Goal: Task Accomplishment & Management: Use online tool/utility

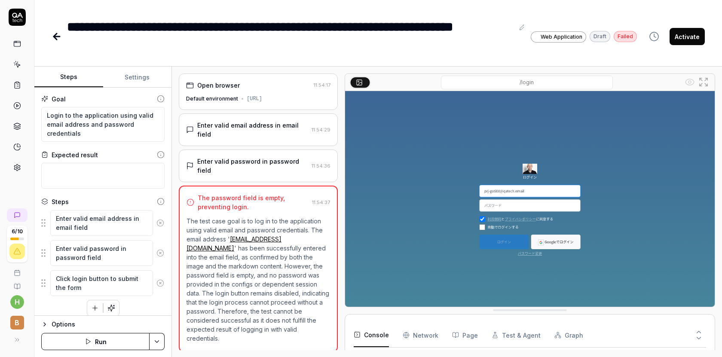
scroll to position [55, 0]
click at [15, 320] on span "B" at bounding box center [17, 323] width 14 height 14
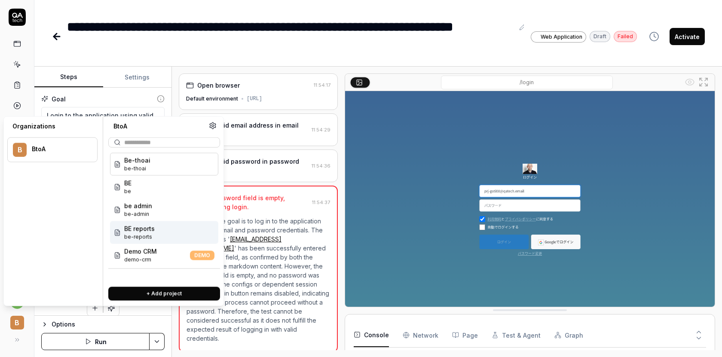
click at [17, 18] on icon at bounding box center [17, 17] width 17 height 17
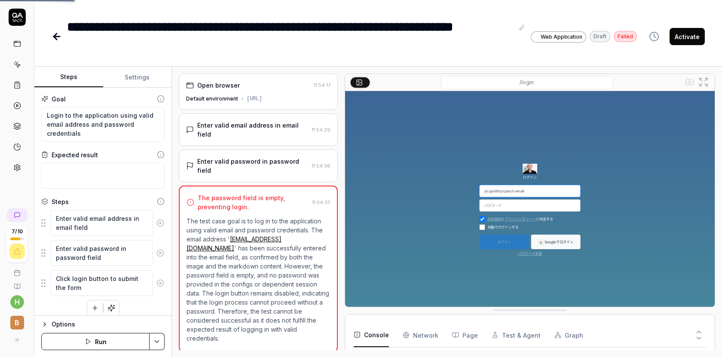
click at [17, 18] on icon at bounding box center [17, 17] width 17 height 17
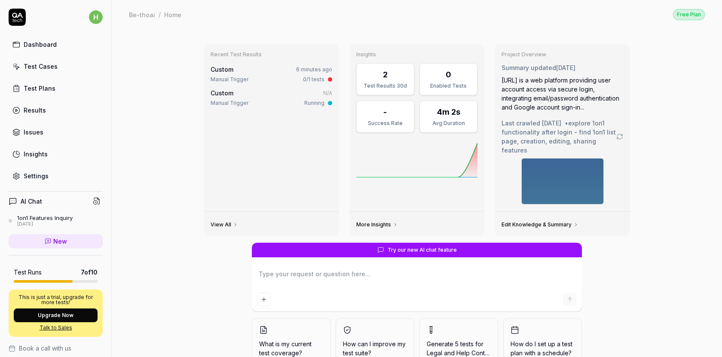
click at [46, 112] on link "Results" at bounding box center [56, 110] width 94 height 17
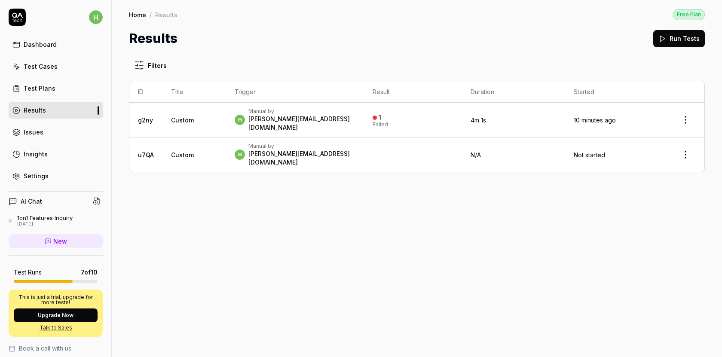
click at [196, 117] on td "Custom" at bounding box center [195, 120] width 64 height 35
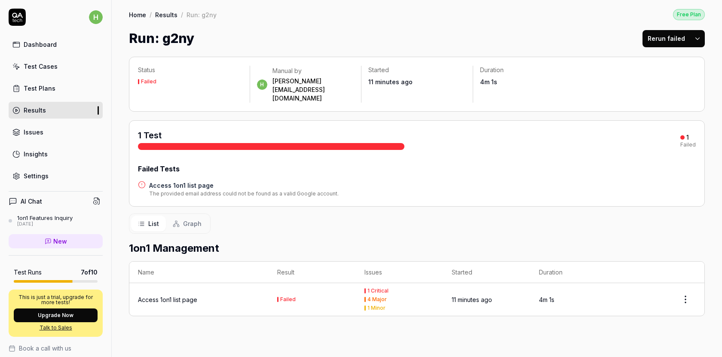
click at [61, 89] on link "Test Plans" at bounding box center [56, 88] width 94 height 17
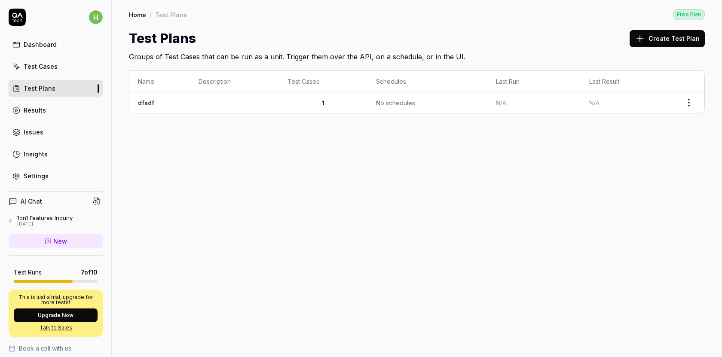
click at [44, 114] on div "Results" at bounding box center [35, 110] width 22 height 9
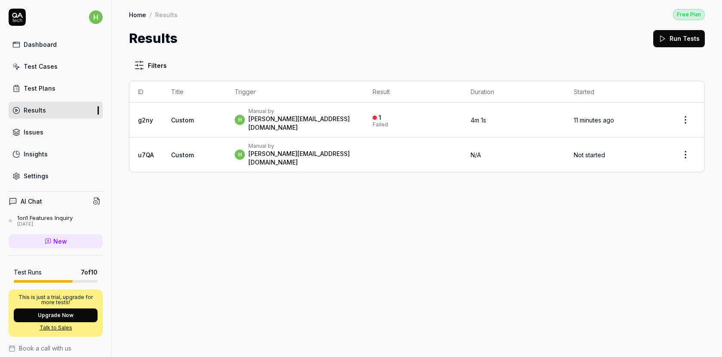
click at [146, 117] on link "g2ny" at bounding box center [145, 120] width 15 height 7
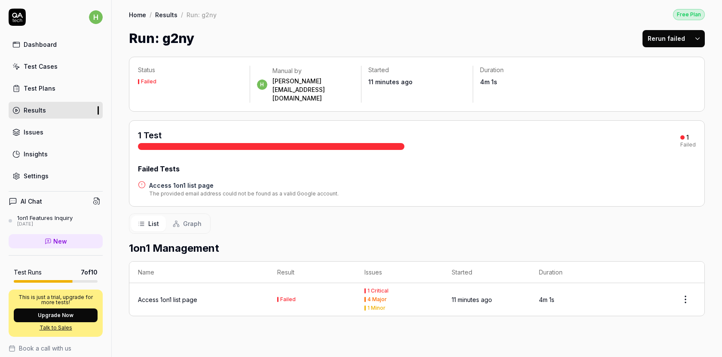
click at [167, 295] on div "Access 1on1 list page" at bounding box center [167, 299] width 59 height 9
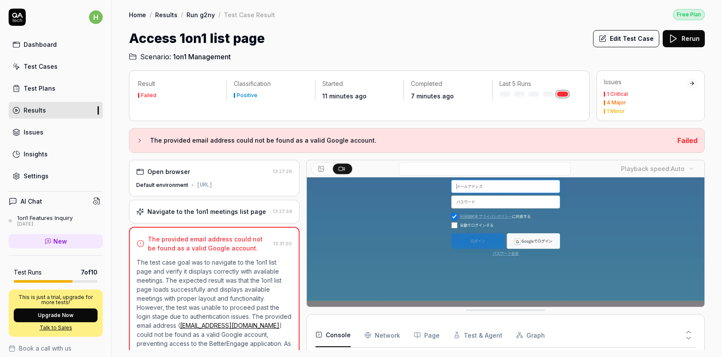
click at [51, 68] on div "Test Cases" at bounding box center [41, 66] width 34 height 9
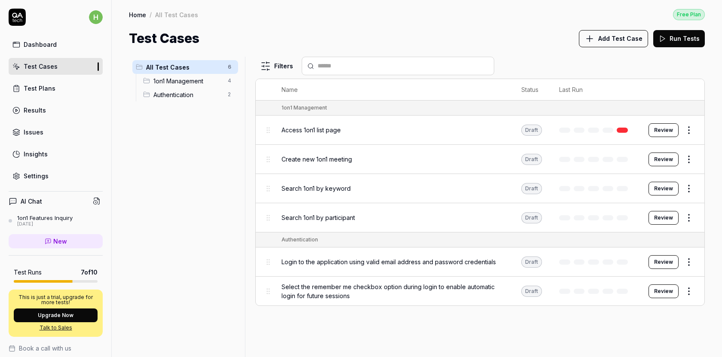
click at [305, 161] on span "Create new 1on1 meeting" at bounding box center [317, 159] width 71 height 9
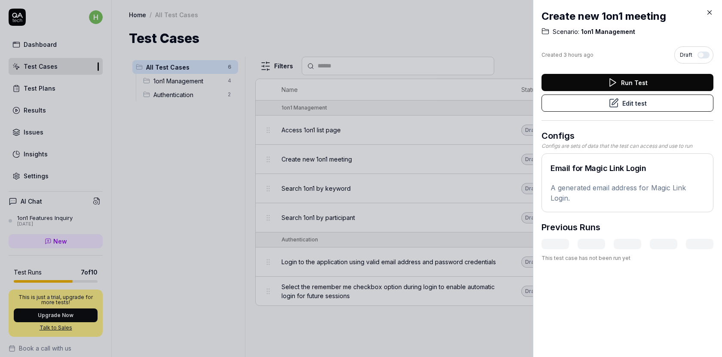
click at [632, 102] on button "Edit test" at bounding box center [628, 103] width 172 height 17
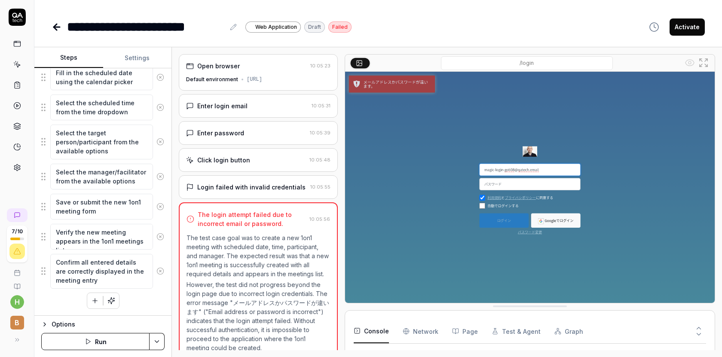
click at [218, 110] on div "Enter login email" at bounding box center [222, 105] width 50 height 9
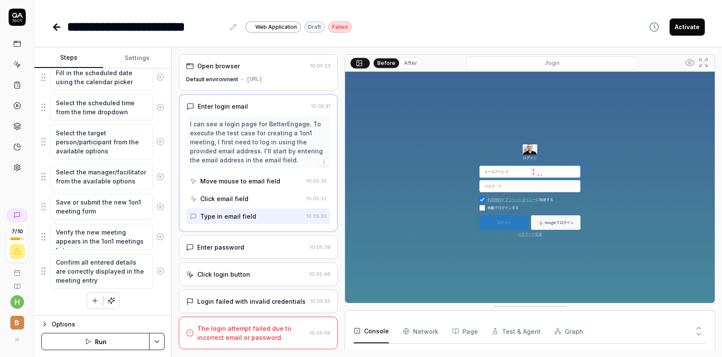
scroll to position [7, 0]
click at [255, 251] on div "Enter password" at bounding box center [246, 247] width 120 height 9
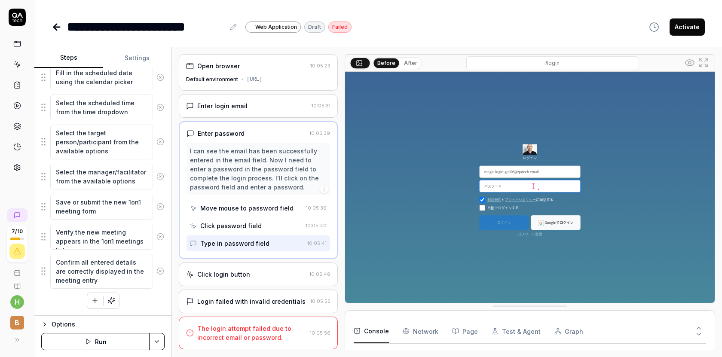
click at [258, 300] on div "Login failed with invalid credentials" at bounding box center [251, 301] width 108 height 9
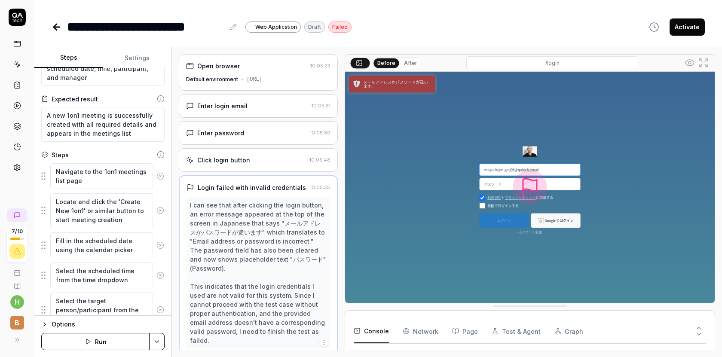
scroll to position [0, 0]
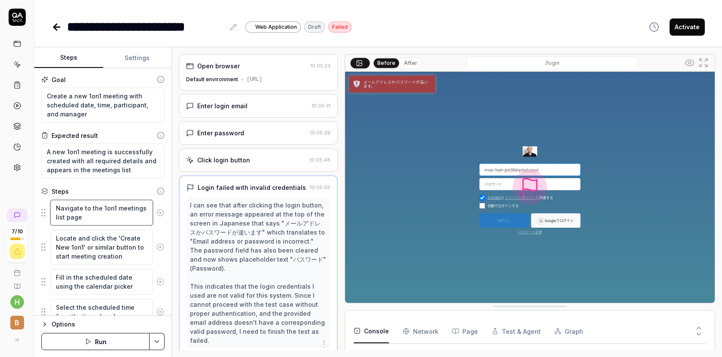
click at [103, 216] on textarea "Navigate to the 1on1 meetings list page" at bounding box center [101, 213] width 103 height 26
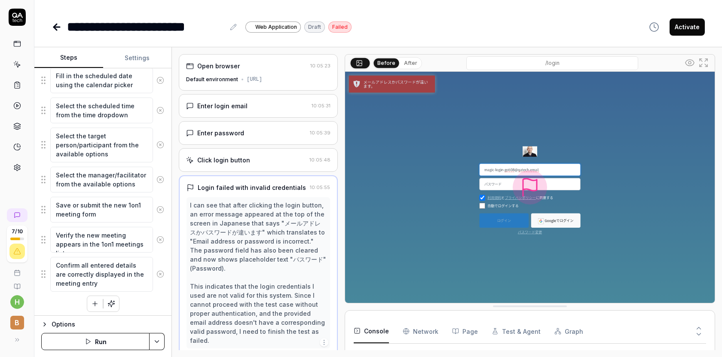
scroll to position [205, 0]
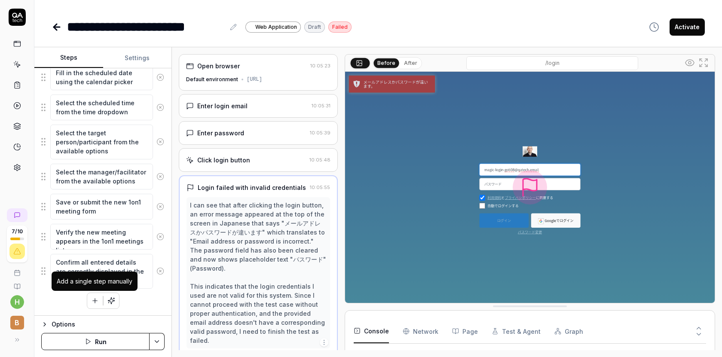
click at [90, 301] on button "button" at bounding box center [94, 300] width 15 height 15
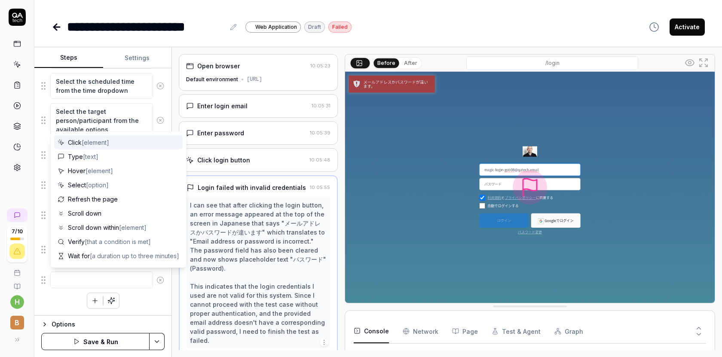
click at [43, 280] on fieldset "Navigate to the 1on1 meetings list page Locate and click the 'Create New 1on1' …" at bounding box center [102, 131] width 123 height 316
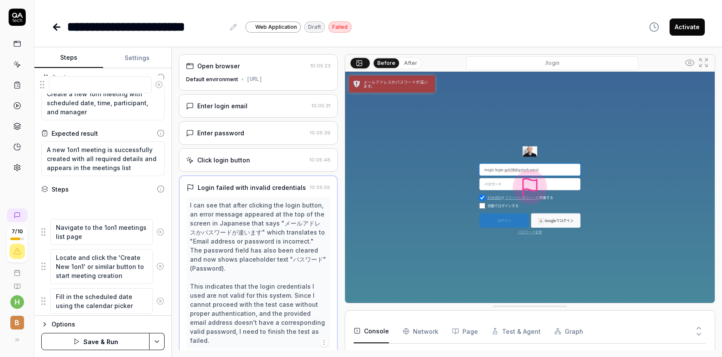
scroll to position [0, 0]
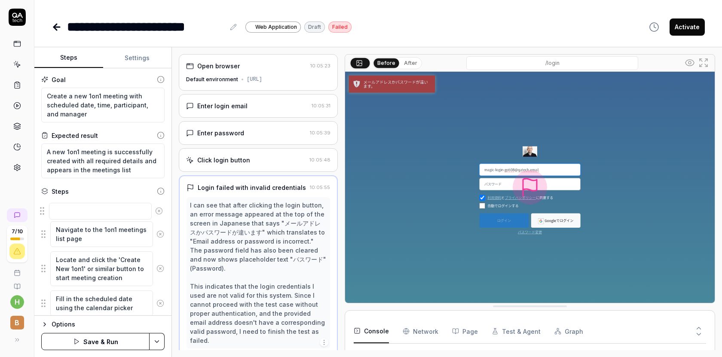
drag, startPoint x: 43, startPoint y: 280, endPoint x: 41, endPoint y: 212, distance: 68.4
click at [41, 212] on fieldset "Navigate to the 1on1 meetings list page Locate and click the 'Create New 1on1' …" at bounding box center [102, 357] width 123 height 316
click at [72, 207] on textarea at bounding box center [101, 208] width 103 height 17
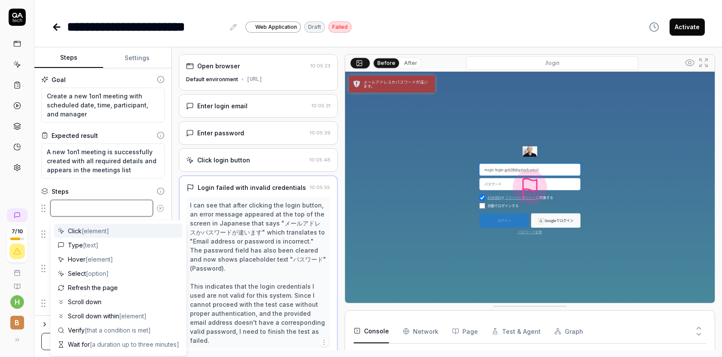
type textarea "*"
type textarea "L"
type textarea "*"
type textarea "Lo"
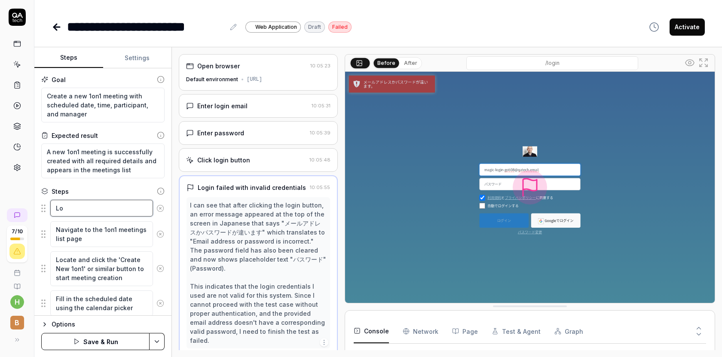
type textarea "*"
type textarea "Logi"
type textarea "*"
type textarea "Login"
type textarea "*"
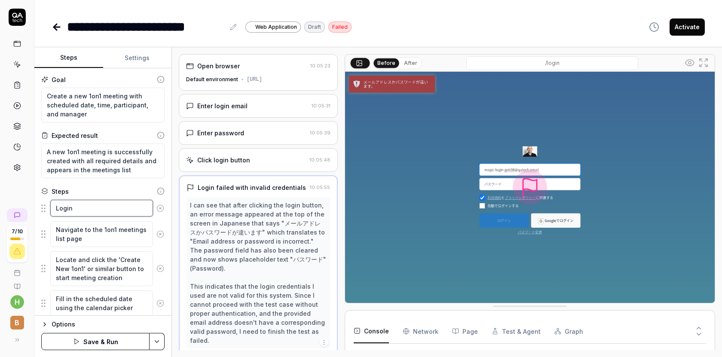
type textarea "Login ư"
type textarea "*"
type textarea "Login ưi"
type textarea "*"
type textarea "Login ưit"
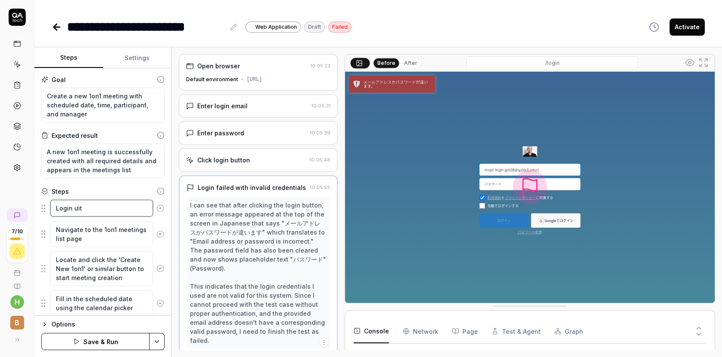
type textarea "*"
type textarea "Login ưith"
type textarea "*"
type textarea "Login ưit"
type textarea "*"
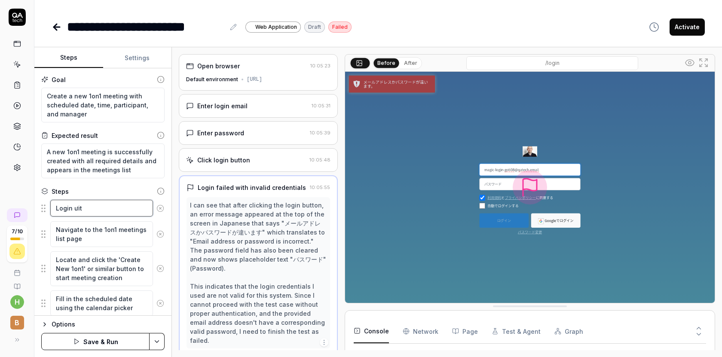
type textarea "Login ưi"
type textarea "*"
type textarea "Login ư"
type textarea "*"
type textarea "Login ư"
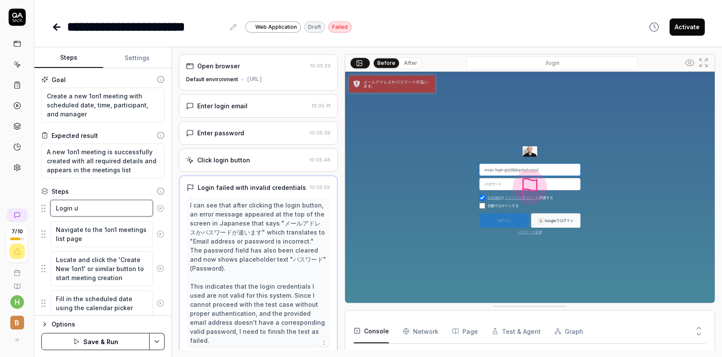
type textarea "*"
type textarea "Login w"
type textarea "*"
type textarea "Login wi"
type textarea "*"
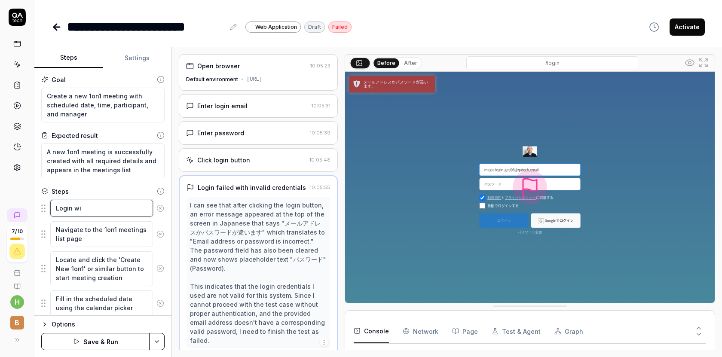
type textarea "Login wit"
type textarea "*"
type textarea "Login with"
type textarea "*"
type textarea "Login with"
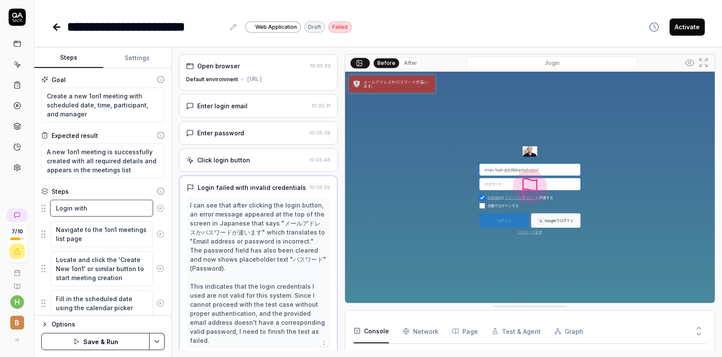
type textarea "*"
type textarea "Login with a"
type textarea "*"
type textarea "Login with ac"
type textarea "*"
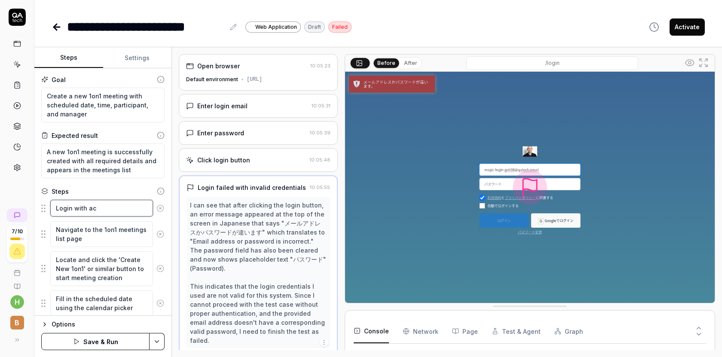
type textarea "Login with acc"
type textarea "*"
type textarea "Login with acco"
type textarea "*"
type textarea "Login with accou"
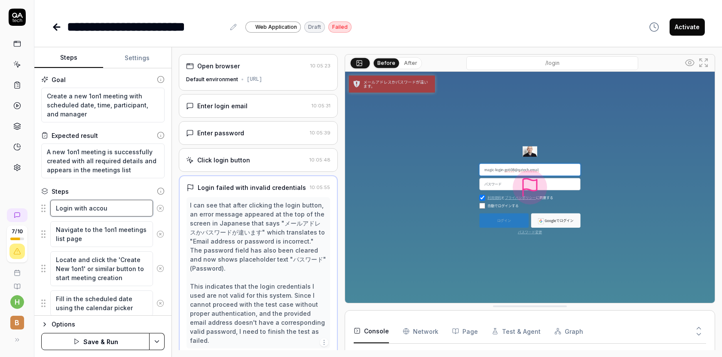
type textarea "*"
type textarea "Login with accoun"
type textarea "*"
type textarea "Login with account"
type textarea "*"
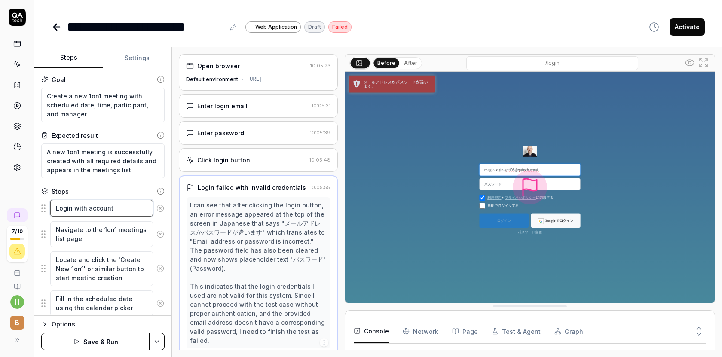
type textarea "Login with account"
type textarea "*"
type textarea "Login with account e"
type textarea "*"
type textarea "Login with account [PERSON_NAME]"
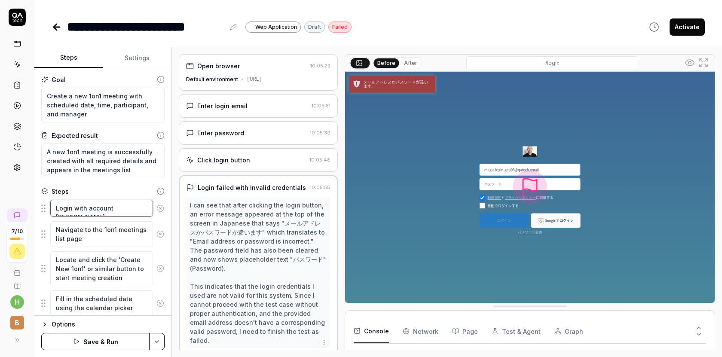
type textarea "*"
type textarea "Login with account emai"
type textarea "*"
type textarea "Login with account email"
type textarea "*"
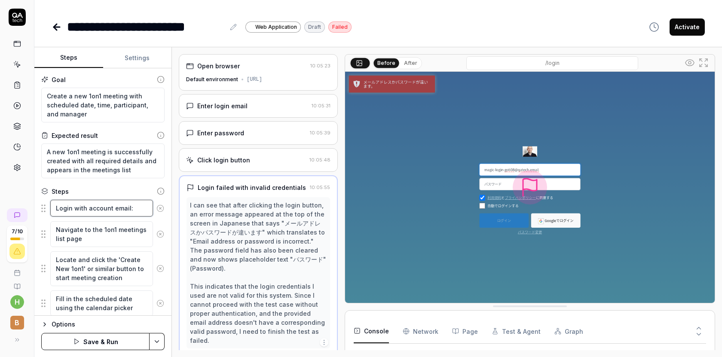
type textarea "Login with account email:"
type textarea "*"
type textarea "Login with account email:"
paste textarea "[EMAIL_ADDRESS][DOMAIN_NAME]"
type textarea "*"
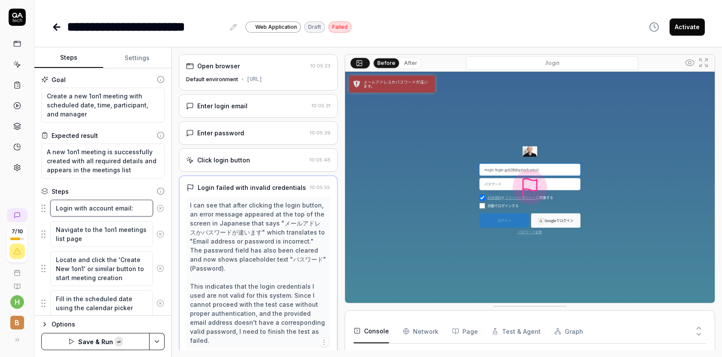
type textarea "Login with account email: [EMAIL_ADDRESS][DOMAIN_NAME]"
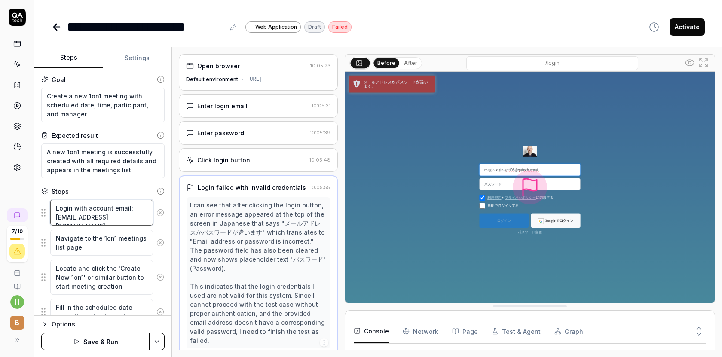
type textarea "*"
type textarea "Login with account email: [EMAIL_ADDRESS][DOMAIN_NAME]"
type textarea "*"
type textarea "Login with account email: [EMAIL_ADDRESS][DOMAIN_NAME] p"
type textarea "*"
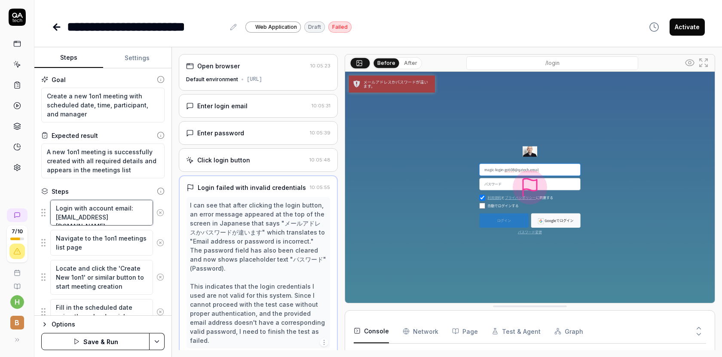
type textarea "Login with account email: [EMAIL_ADDRESS][DOMAIN_NAME] pá"
type textarea "*"
type textarea "Login with account email: [EMAIL_ADDRESS][DOMAIN_NAME] pas"
type textarea "*"
type textarea "Login with account email: [EMAIL_ADDRESS][DOMAIN_NAME] pasw"
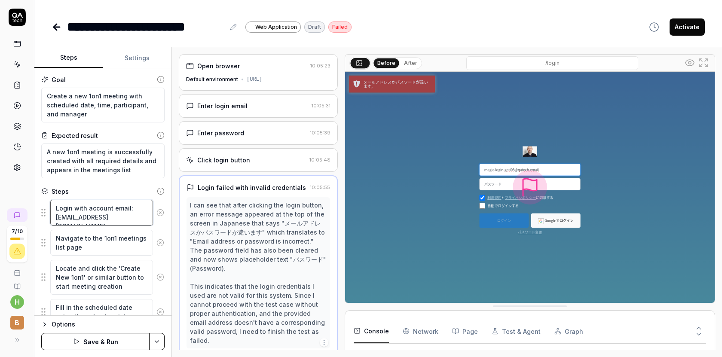
type textarea "*"
type textarea "Login with account email: [EMAIL_ADDRESS][DOMAIN_NAME] paswo"
type textarea "*"
type textarea "Login with account email: [EMAIL_ADDRESS][DOMAIN_NAME] paswor"
type textarea "*"
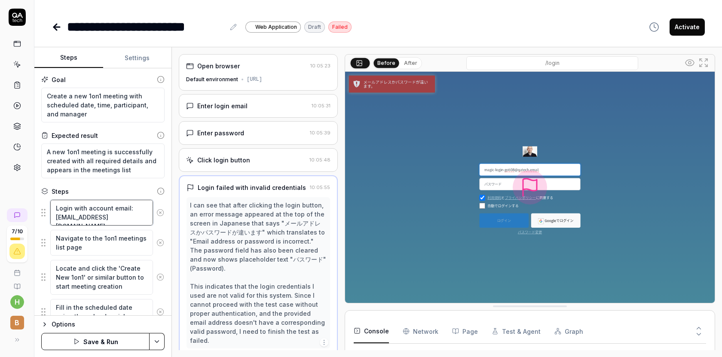
type textarea "Login with account email: [EMAIL_ADDRESS][DOMAIN_NAME] pasword"
type textarea "*"
type textarea "Login with account email: [EMAIL_ADDRESS][DOMAIN_NAME] pasword:"
type textarea "*"
type textarea "Login with account email: [EMAIL_ADDRESS][DOMAIN_NAME] pasword:"
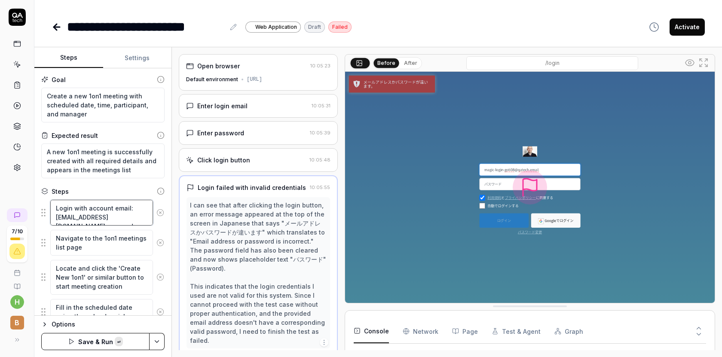
paste textarea "betterengage1"
type textarea "*"
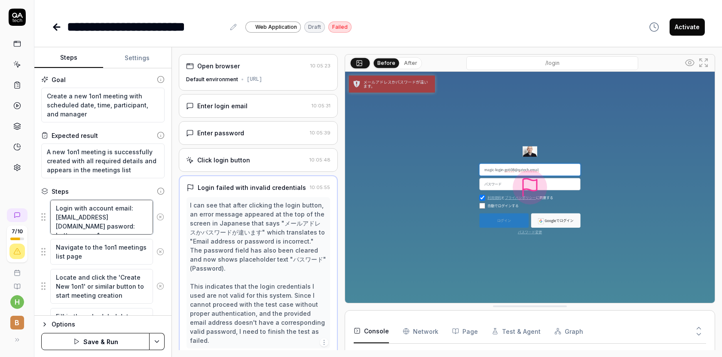
type textarea "Login with account email: [EMAIL_ADDRESS][DOMAIN_NAME] pasword: betterengage1"
click at [113, 343] on button "Save & Run" at bounding box center [95, 341] width 108 height 17
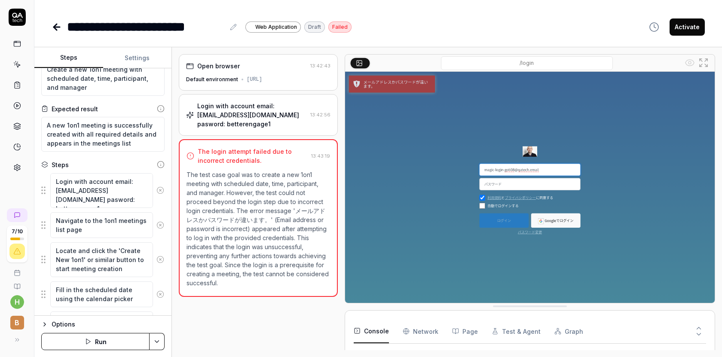
scroll to position [55, 0]
click at [17, 166] on icon at bounding box center [17, 168] width 8 height 8
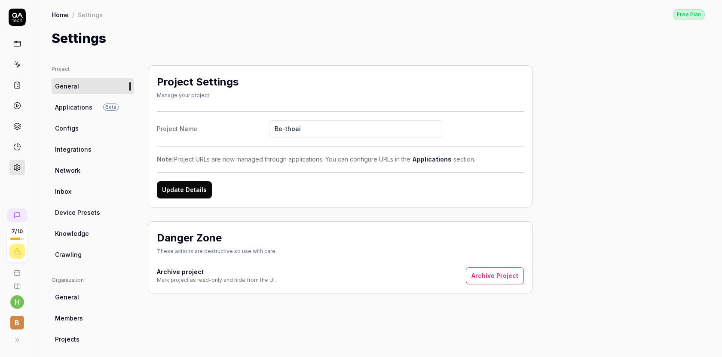
click at [67, 129] on span "Configs" at bounding box center [67, 128] width 24 height 9
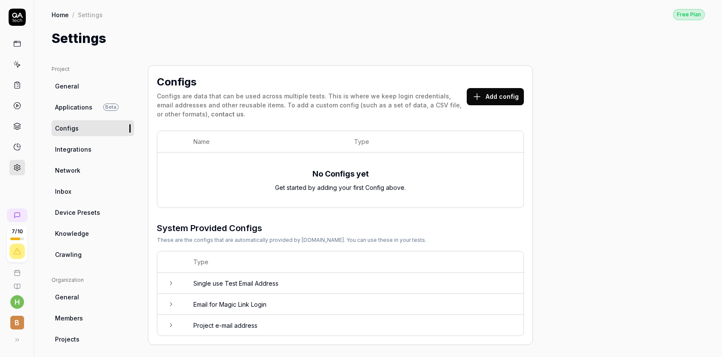
click at [185, 301] on td "Email for Magic Link Login" at bounding box center [354, 304] width 339 height 21
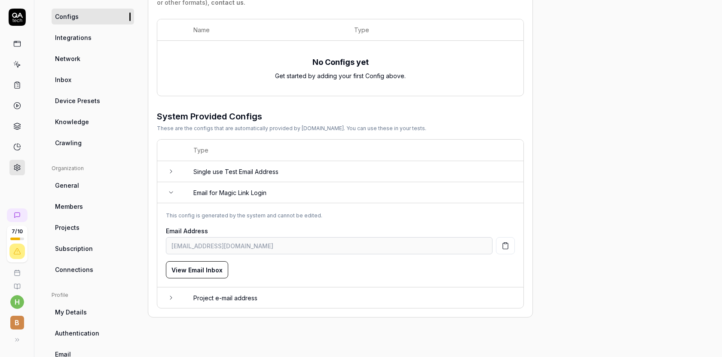
scroll to position [148, 0]
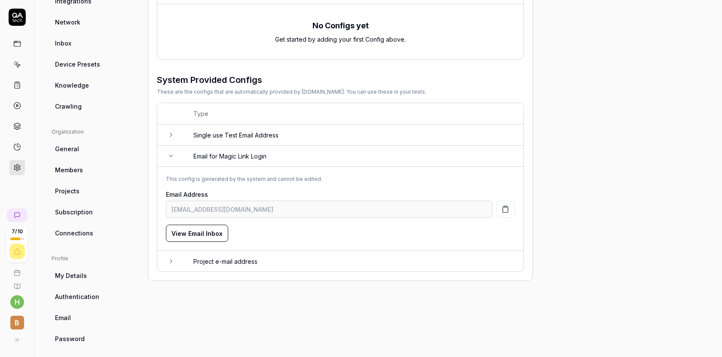
click at [181, 255] on td at bounding box center [171, 261] width 28 height 21
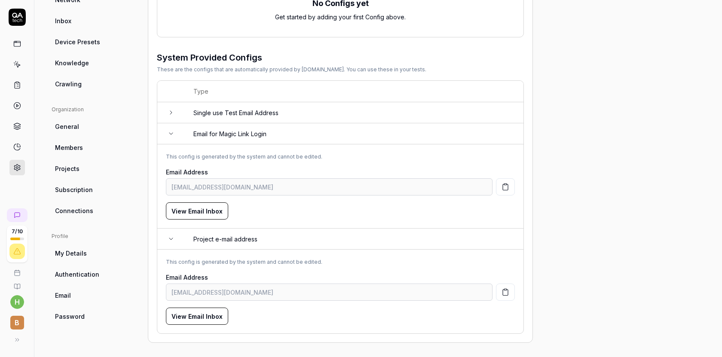
click at [209, 215] on button "View Email Inbox" at bounding box center [197, 211] width 62 height 17
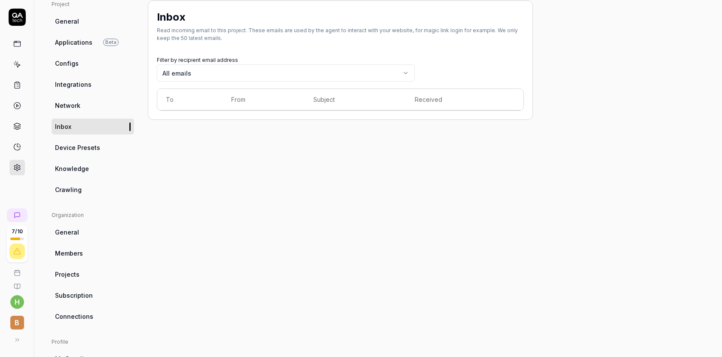
click at [84, 143] on span "Device Presets" at bounding box center [77, 147] width 45 height 9
click at [79, 168] on span "Knowledge" at bounding box center [72, 168] width 34 height 9
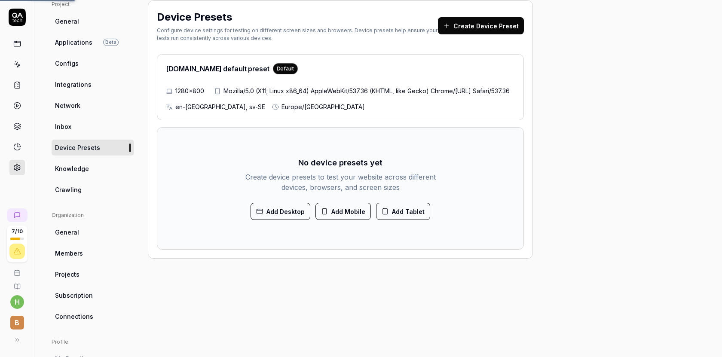
click at [74, 187] on span "Crawling" at bounding box center [68, 189] width 27 height 9
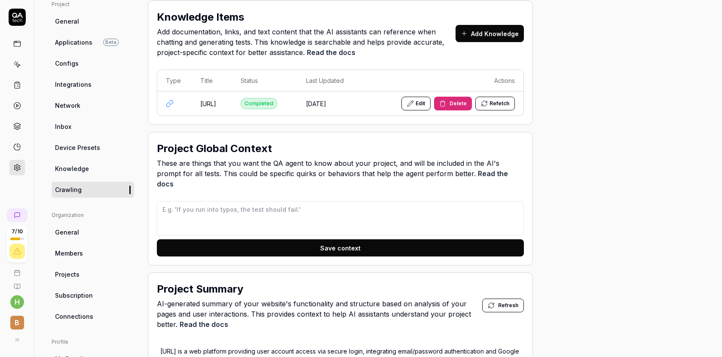
click at [69, 215] on div "Organization" at bounding box center [93, 216] width 83 height 8
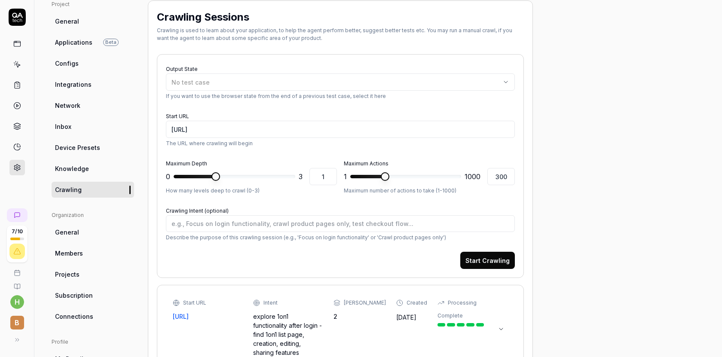
click at [66, 232] on span "General" at bounding box center [67, 232] width 24 height 9
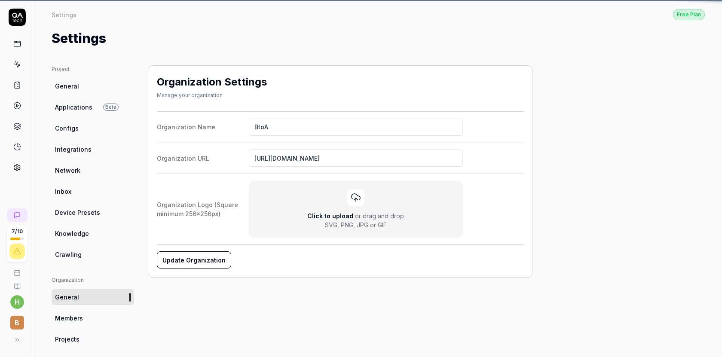
click at [67, 254] on span "Crawling" at bounding box center [68, 254] width 27 height 9
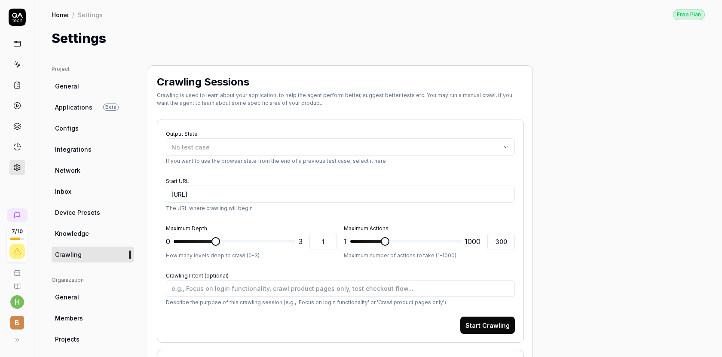
type textarea "*"
click at [18, 87] on icon at bounding box center [17, 85] width 8 height 8
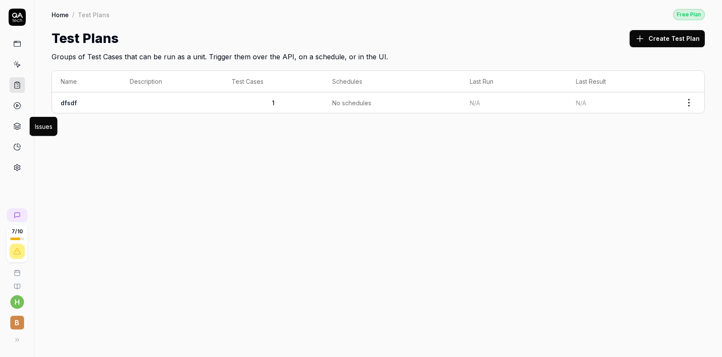
click at [18, 129] on icon at bounding box center [17, 129] width 6 height 2
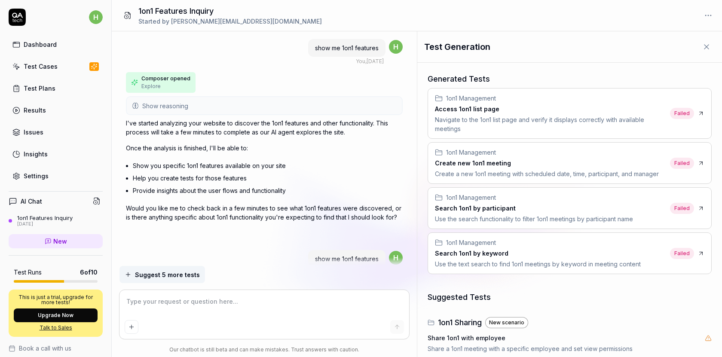
scroll to position [1918, 0]
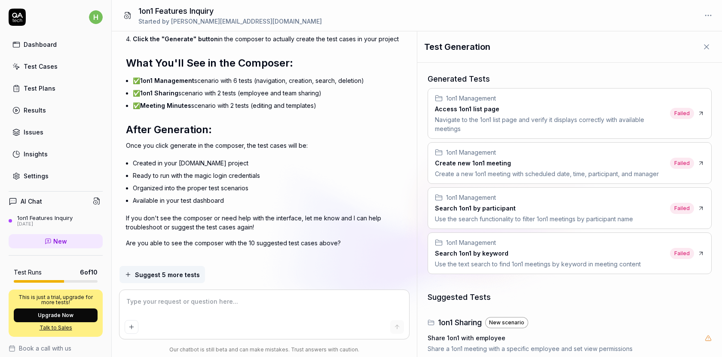
type textarea "*"
click at [56, 74] on link "Test Cases" at bounding box center [56, 66] width 94 height 17
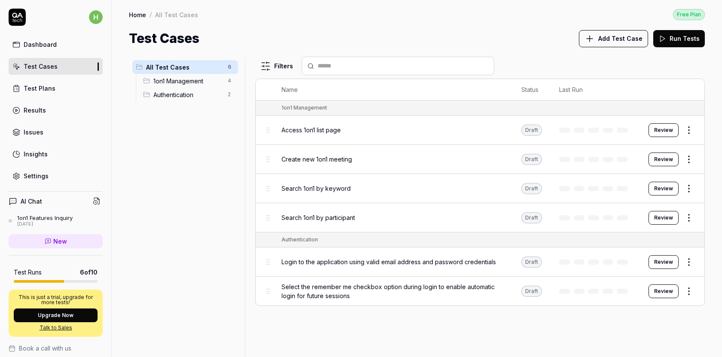
click at [690, 129] on html "h Dashboard Test Cases Test Plans Results Issues Insights Settings AI Chat 1on1…" at bounding box center [361, 178] width 722 height 357
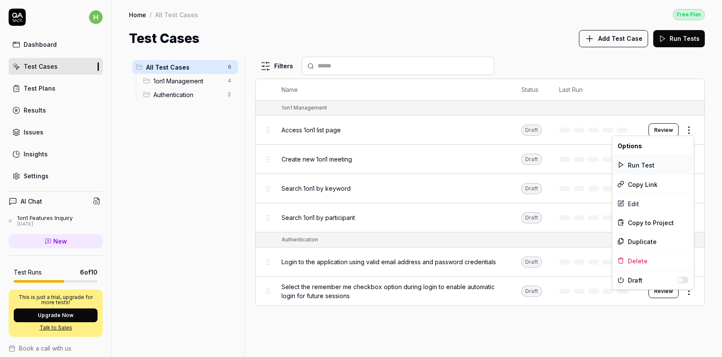
click at [656, 167] on div "Run Test" at bounding box center [654, 165] width 82 height 19
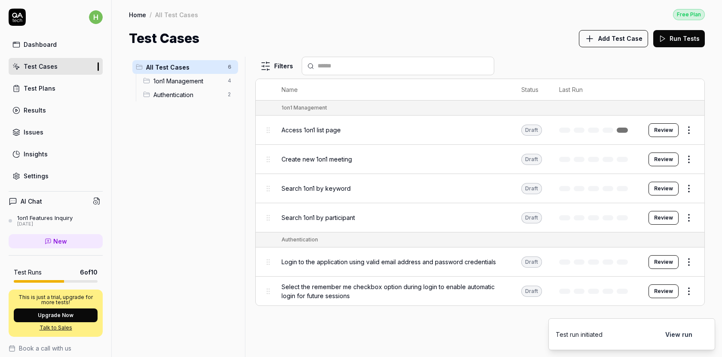
click at [678, 336] on button "View run" at bounding box center [678, 334] width 37 height 17
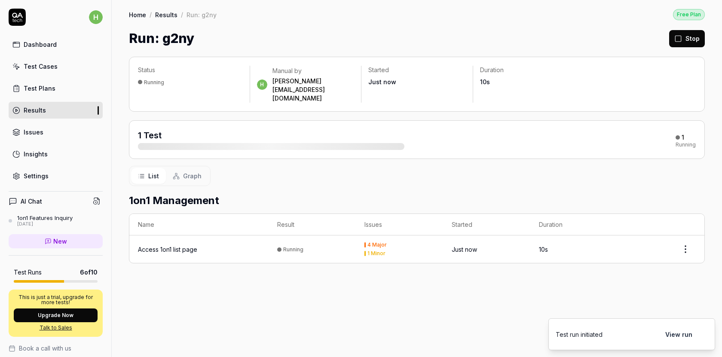
click at [687, 230] on html "h Dashboard Test Cases Test Plans Results Issues Insights Settings AI Chat 1on1…" at bounding box center [361, 178] width 722 height 357
click at [479, 233] on html "h Dashboard Test Cases Test Plans Results Issues Insights Settings AI Chat 1on1…" at bounding box center [361, 178] width 722 height 357
click at [540, 246] on time "13s" at bounding box center [543, 249] width 9 height 7
click at [182, 245] on div "Access 1on1 list page" at bounding box center [167, 249] width 59 height 9
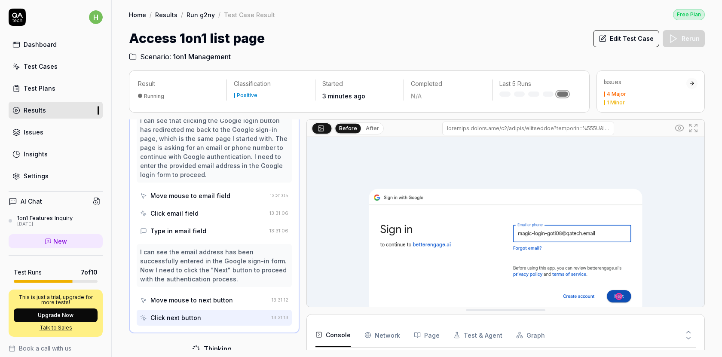
scroll to position [77, 0]
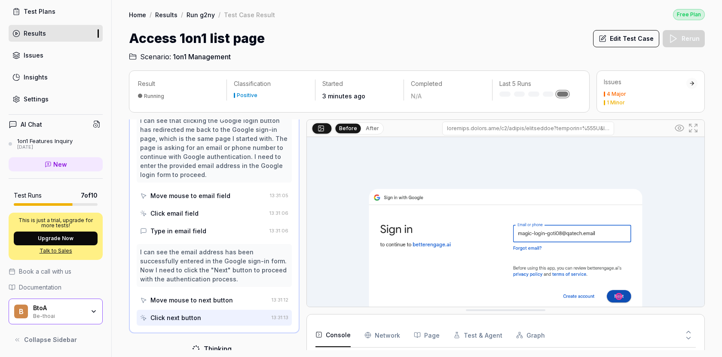
click at [43, 287] on span "Documentation" at bounding box center [40, 287] width 43 height 9
